Goal: Information Seeking & Learning: Learn about a topic

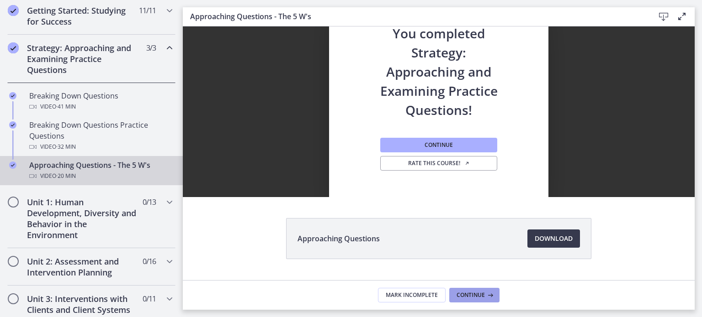
click at [459, 296] on span "Continue" at bounding box center [470, 295] width 28 height 7
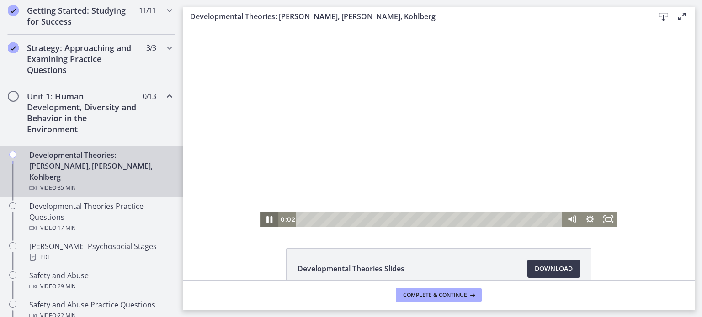
click at [266, 220] on icon "Pause" at bounding box center [269, 220] width 6 height 7
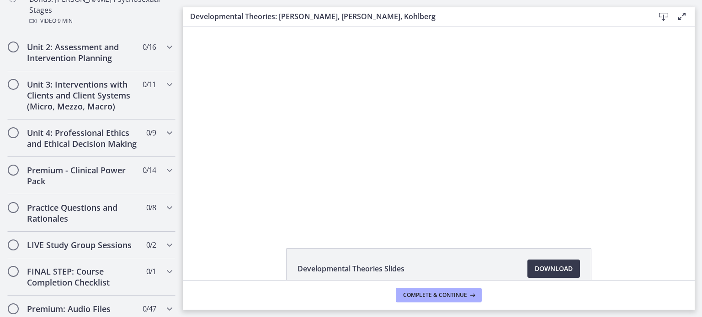
scroll to position [746, 0]
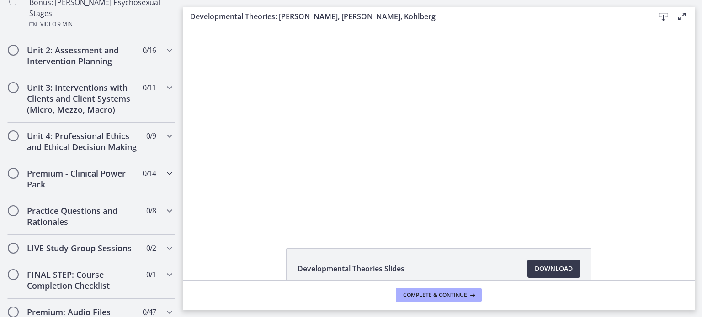
click at [167, 168] on icon "Chapters" at bounding box center [169, 173] width 11 height 11
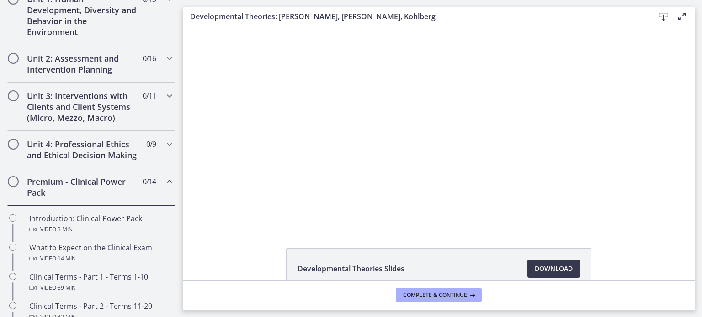
scroll to position [270, 0]
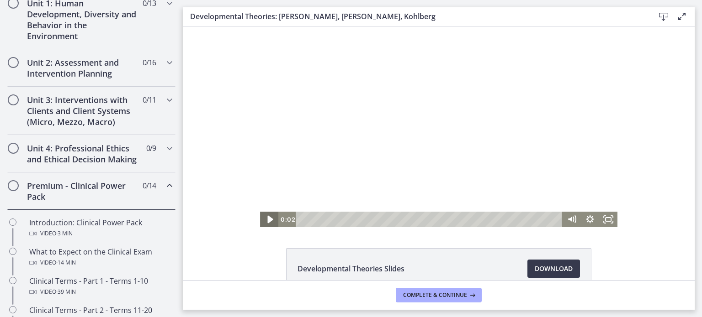
click at [265, 213] on icon "Play Video" at bounding box center [270, 220] width 22 height 19
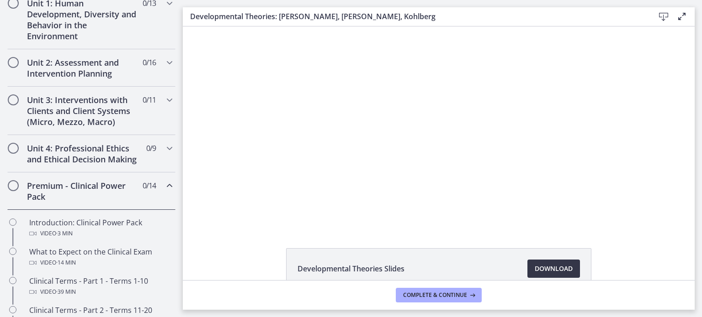
click at [537, 268] on span "Download Opens in a new window" at bounding box center [553, 269] width 38 height 11
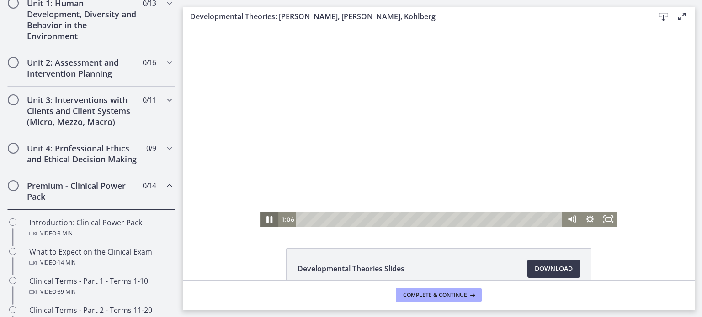
click at [266, 220] on icon "Pause" at bounding box center [269, 220] width 6 height 7
click at [263, 222] on icon "Play Video" at bounding box center [270, 220] width 22 height 19
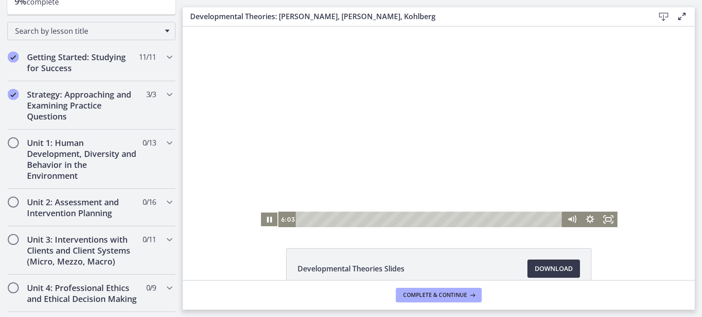
scroll to position [158, 0]
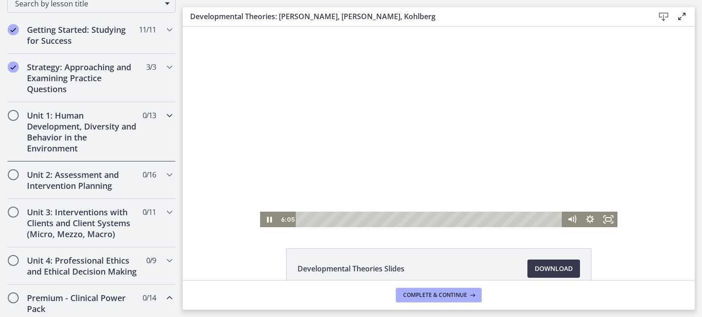
click at [165, 115] on icon "Chapters" at bounding box center [169, 115] width 11 height 11
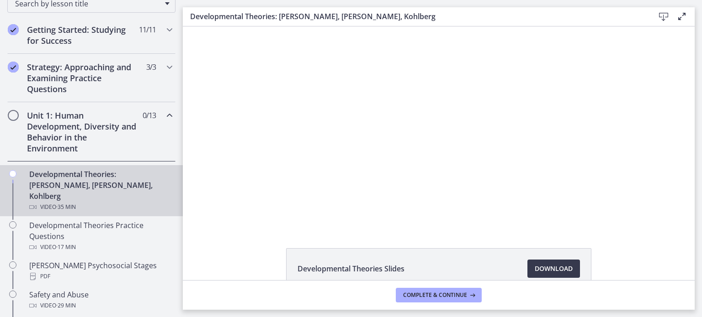
click at [400, 164] on div at bounding box center [438, 126] width 357 height 201
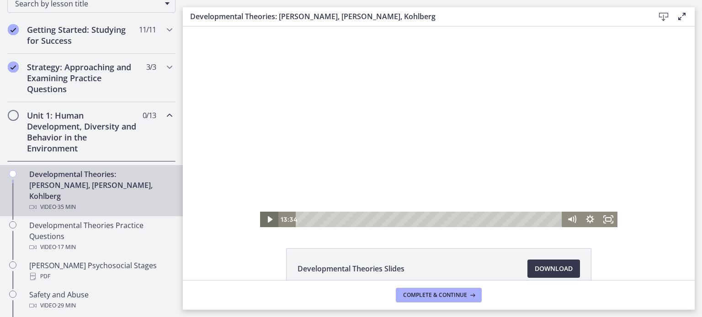
click at [261, 221] on icon "Play Video" at bounding box center [269, 220] width 18 height 16
click at [261, 221] on icon "Pause" at bounding box center [269, 220] width 22 height 19
click at [261, 221] on icon "Play Video" at bounding box center [269, 220] width 18 height 16
click at [261, 221] on icon "Pause" at bounding box center [269, 220] width 22 height 19
click at [261, 221] on icon "Play Video" at bounding box center [270, 220] width 22 height 19
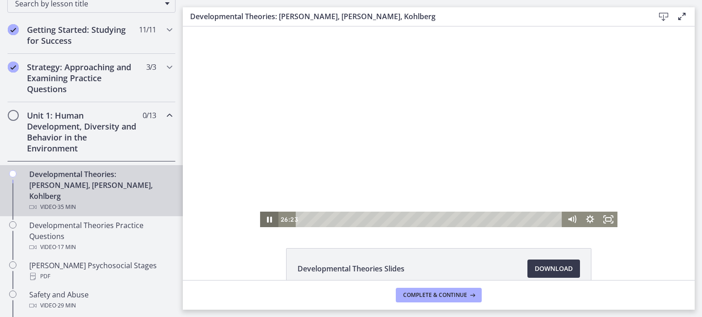
click at [267, 217] on icon "Pause" at bounding box center [269, 220] width 5 height 6
click at [267, 217] on icon "Play Video" at bounding box center [269, 220] width 5 height 6
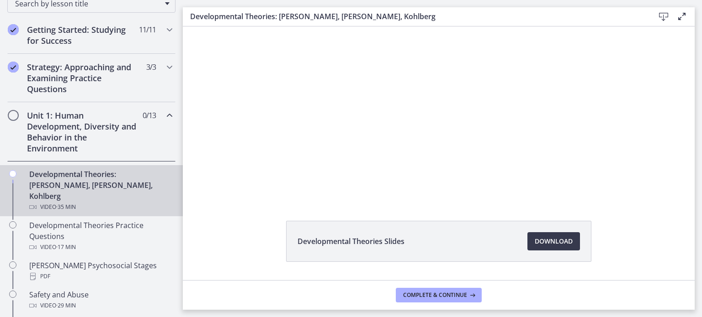
scroll to position [27, 0]
click at [438, 296] on span "Complete & continue" at bounding box center [435, 295] width 64 height 7
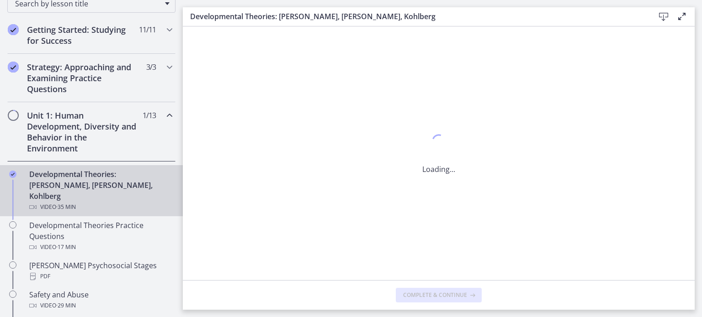
scroll to position [0, 0]
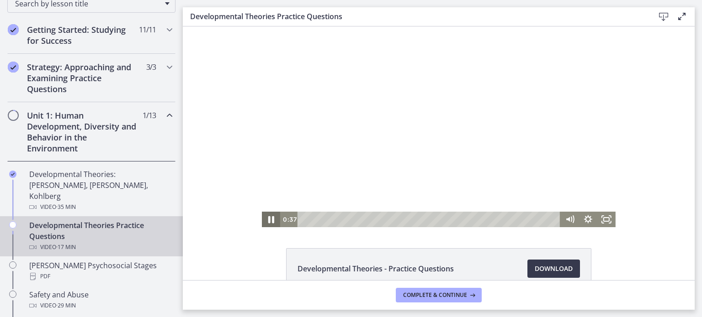
click at [268, 221] on icon "Pause" at bounding box center [271, 220] width 6 height 7
click at [269, 221] on icon "Play Video" at bounding box center [271, 220] width 5 height 8
click at [269, 220] on icon "Pause" at bounding box center [271, 220] width 5 height 6
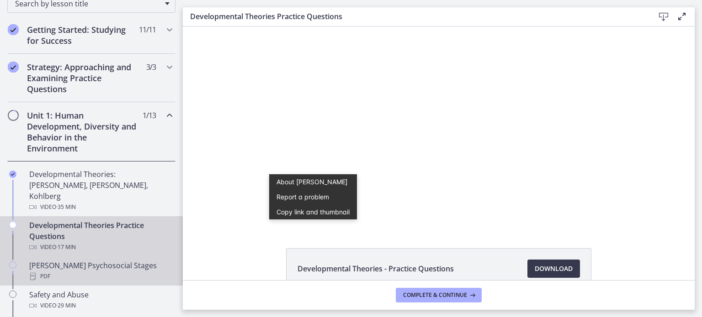
click at [109, 260] on div "[PERSON_NAME] Psychosocial Stages PDF" at bounding box center [100, 271] width 143 height 22
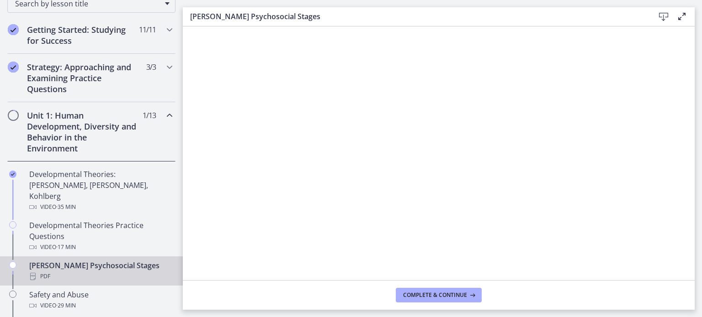
click at [662, 18] on icon at bounding box center [663, 16] width 11 height 11
